Goal: Task Accomplishment & Management: Complete application form

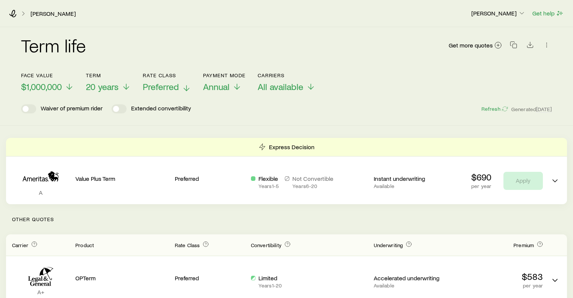
click at [185, 87] on icon at bounding box center [186, 88] width 9 height 9
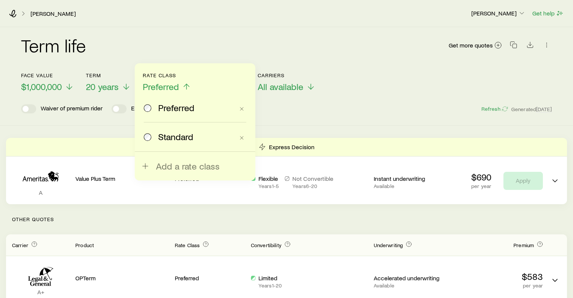
click at [158, 134] on span "Standard" at bounding box center [175, 137] width 35 height 11
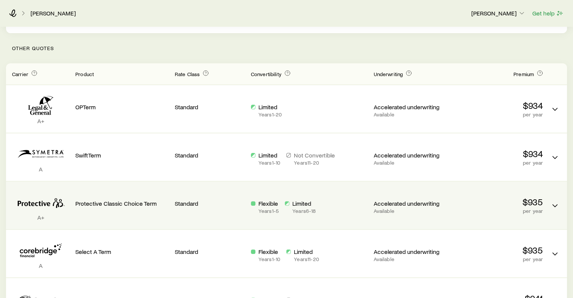
scroll to position [182, 0]
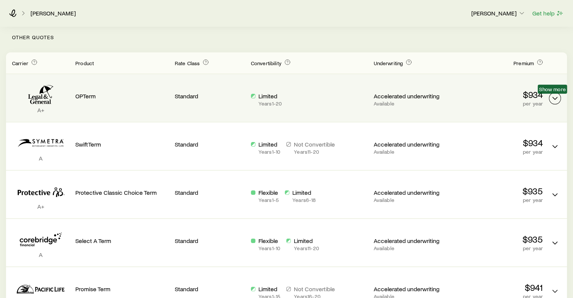
click at [558, 102] on icon "Term quotes" at bounding box center [555, 98] width 9 height 9
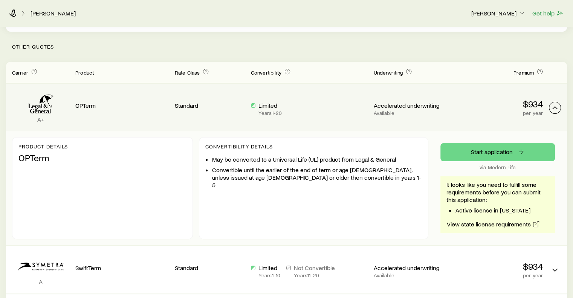
scroll to position [172, 0]
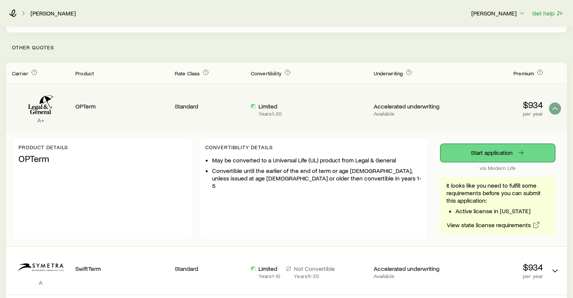
click at [477, 156] on link "Start application" at bounding box center [498, 153] width 115 height 18
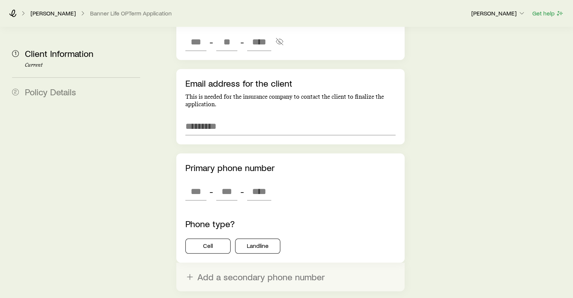
scroll to position [818, 0]
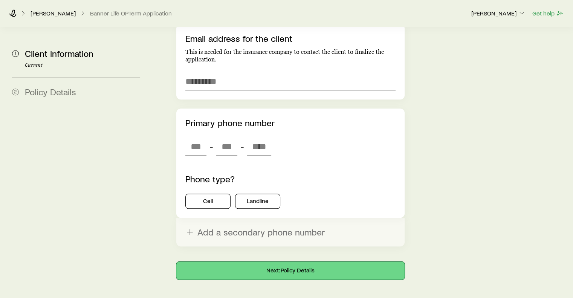
click at [277, 262] on button "Next: Policy Details" at bounding box center [290, 271] width 228 height 18
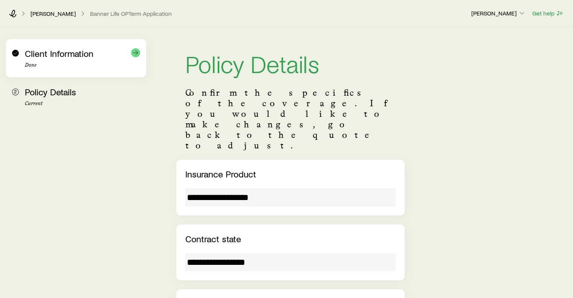
click at [88, 63] on p "Done" at bounding box center [82, 65] width 115 height 6
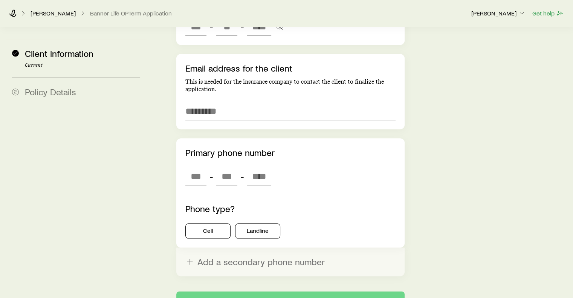
scroll to position [778, 0]
